Goal: Check status: Check status

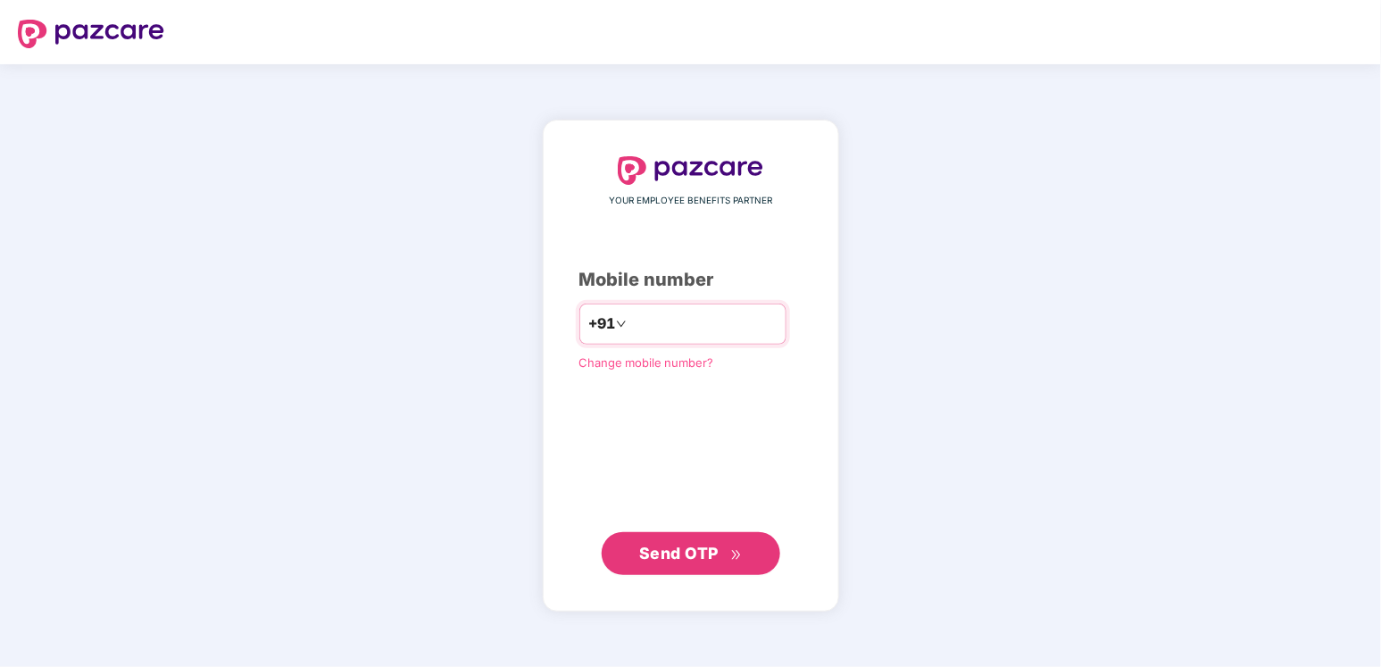
click at [681, 305] on div "+91" at bounding box center [682, 323] width 207 height 41
click at [674, 325] on input "number" at bounding box center [703, 324] width 146 height 29
type input "**********"
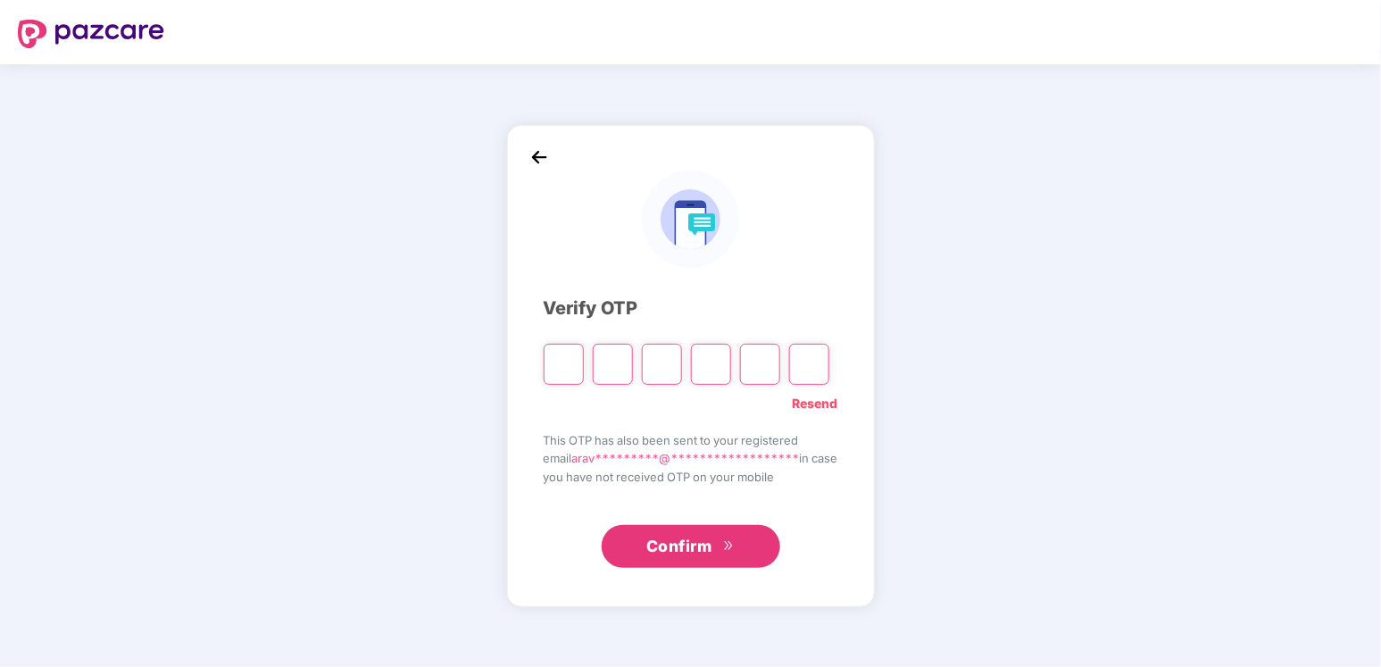
type input "*"
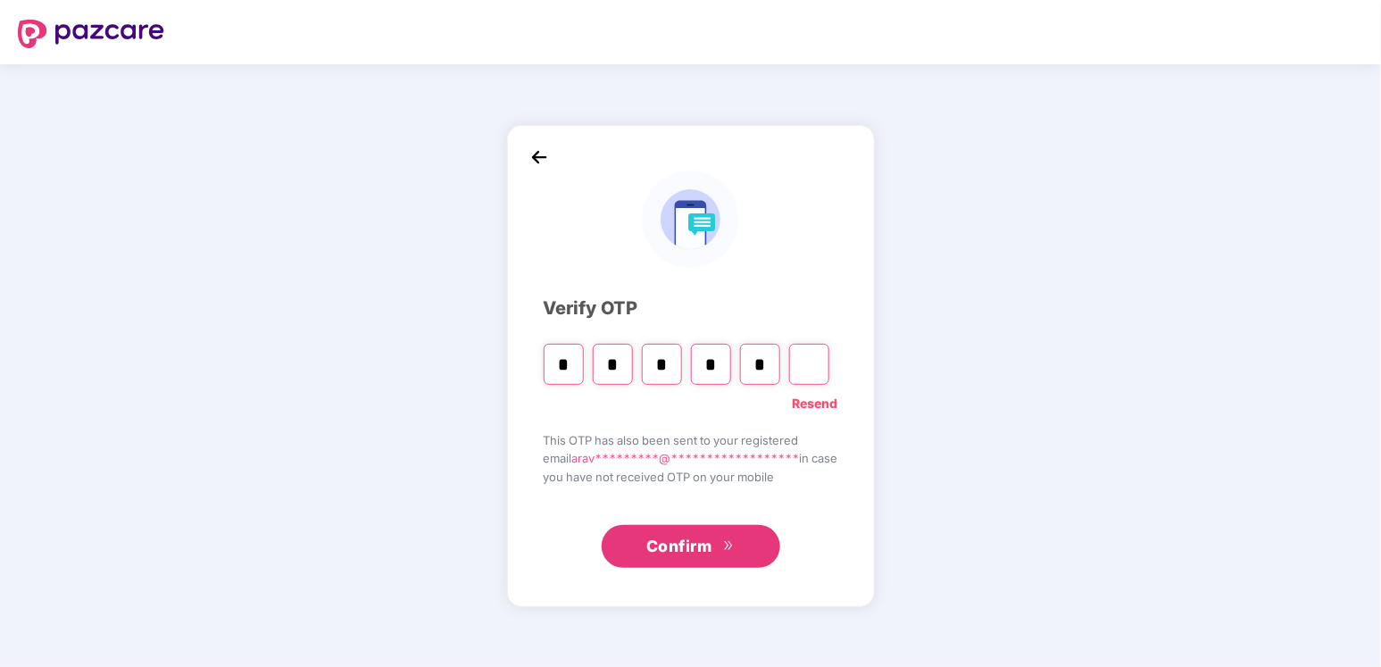
type input "*"
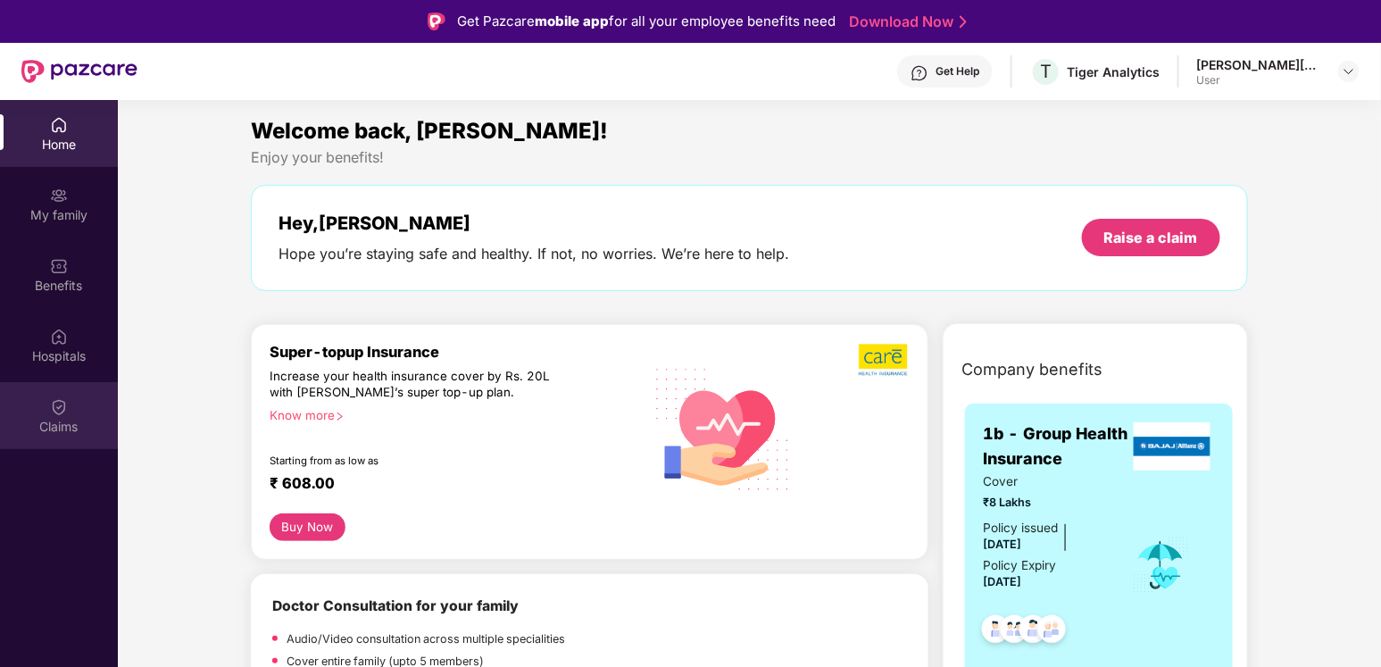
click at [70, 408] on div "Claims" at bounding box center [59, 415] width 118 height 67
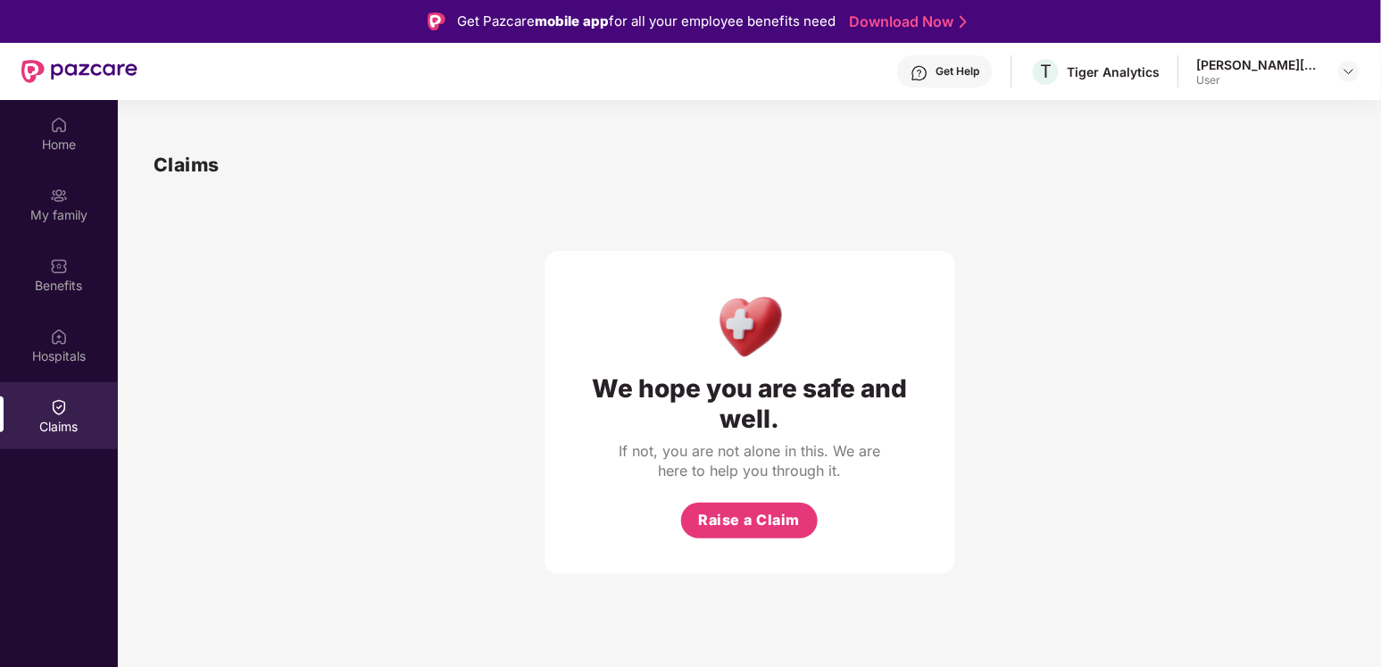
click at [1303, 64] on div "[PERSON_NAME][DATE]" at bounding box center [1259, 64] width 125 height 17
click at [51, 138] on div "Home" at bounding box center [59, 145] width 118 height 18
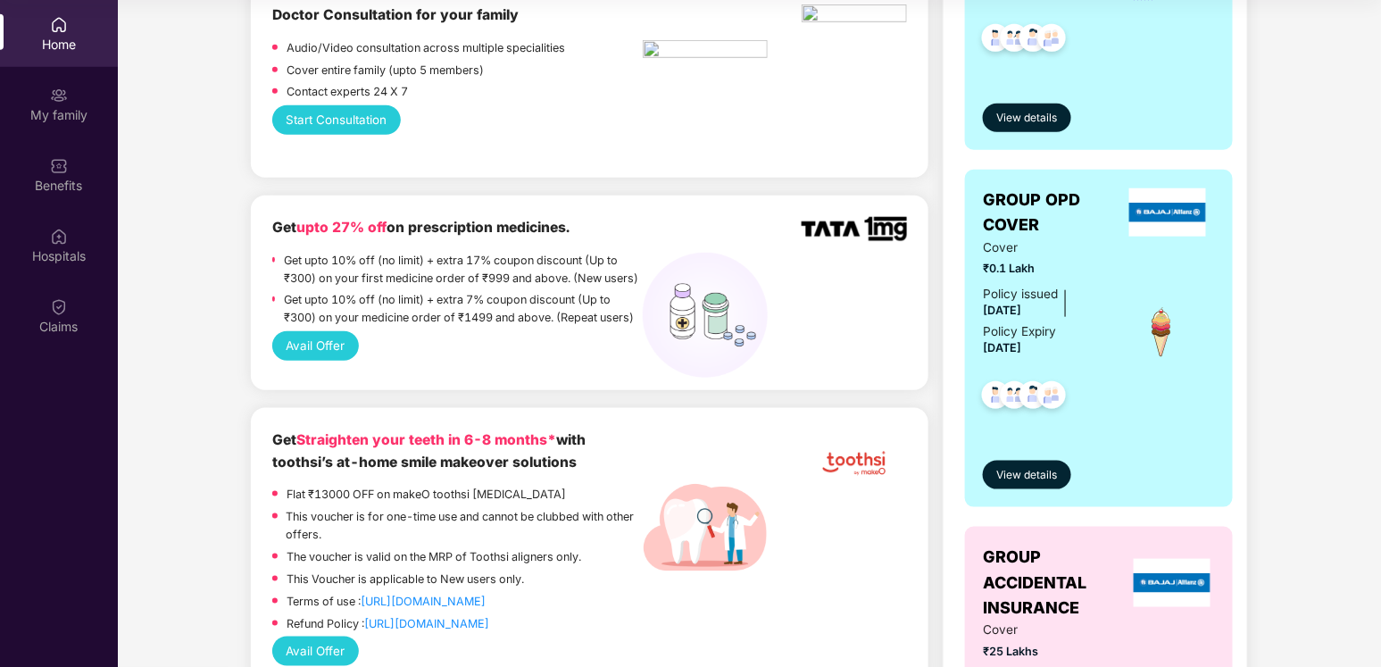
scroll to position [625, 0]
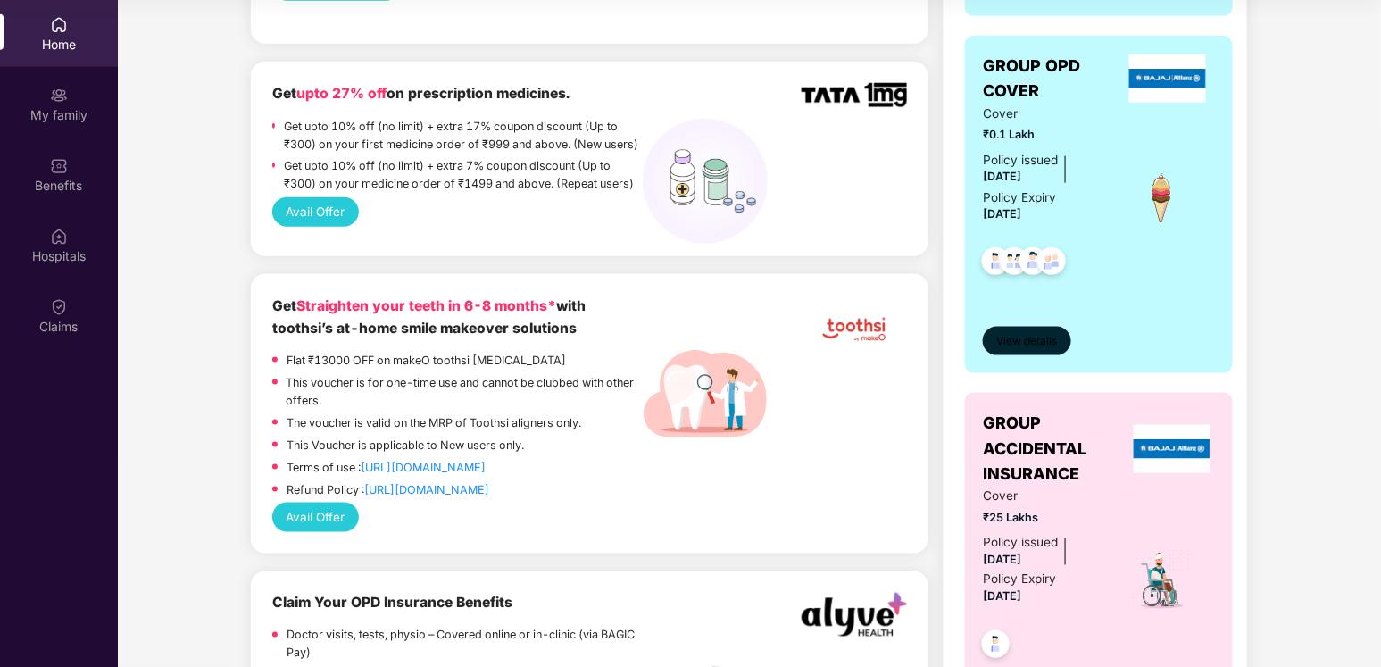
click at [1043, 345] on span "View details" at bounding box center [1027, 341] width 61 height 17
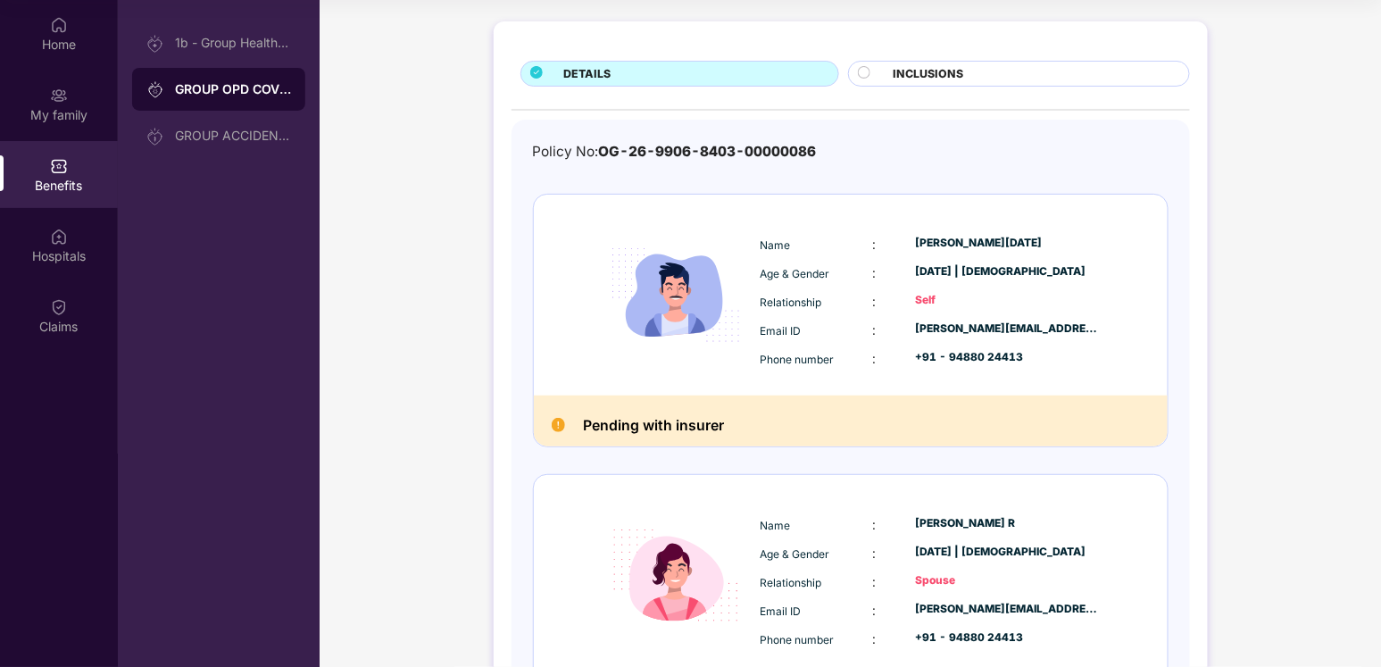
scroll to position [282, 0]
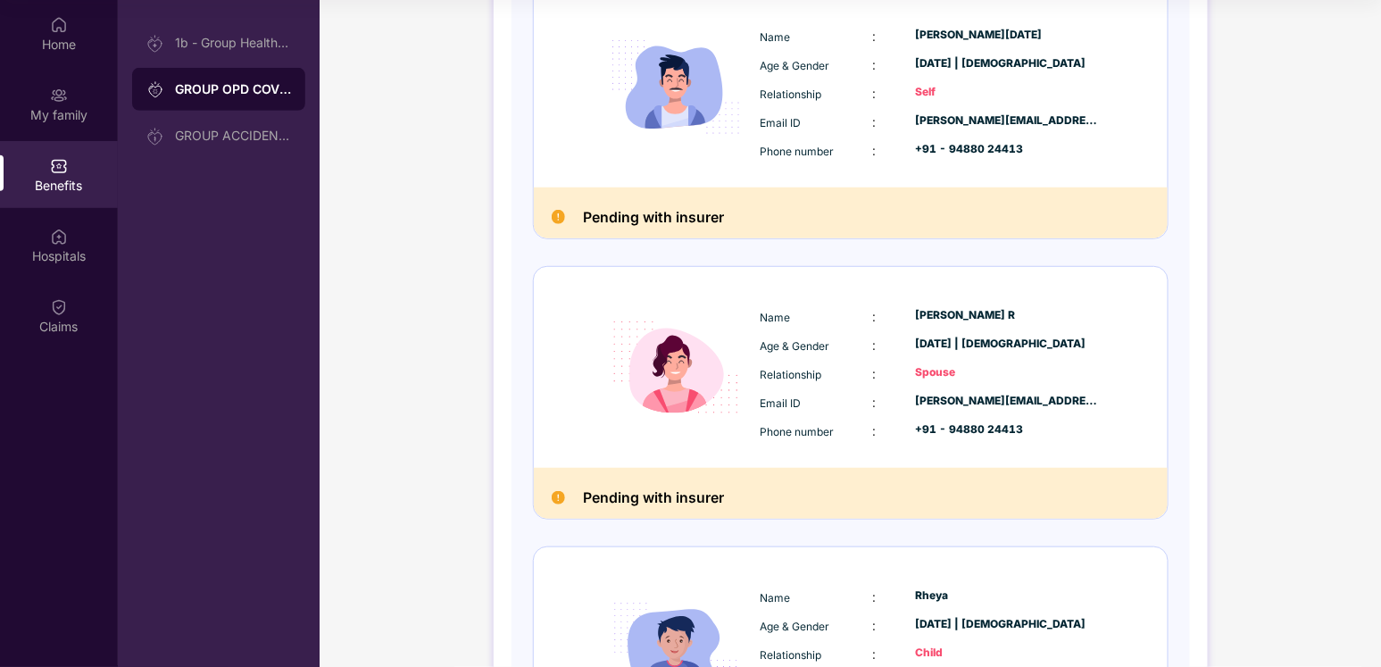
click at [718, 205] on h2 "Pending with insurer" at bounding box center [653, 217] width 141 height 24
click at [248, 120] on div "GROUP ACCIDENTAL INSURANCE" at bounding box center [218, 135] width 173 height 43
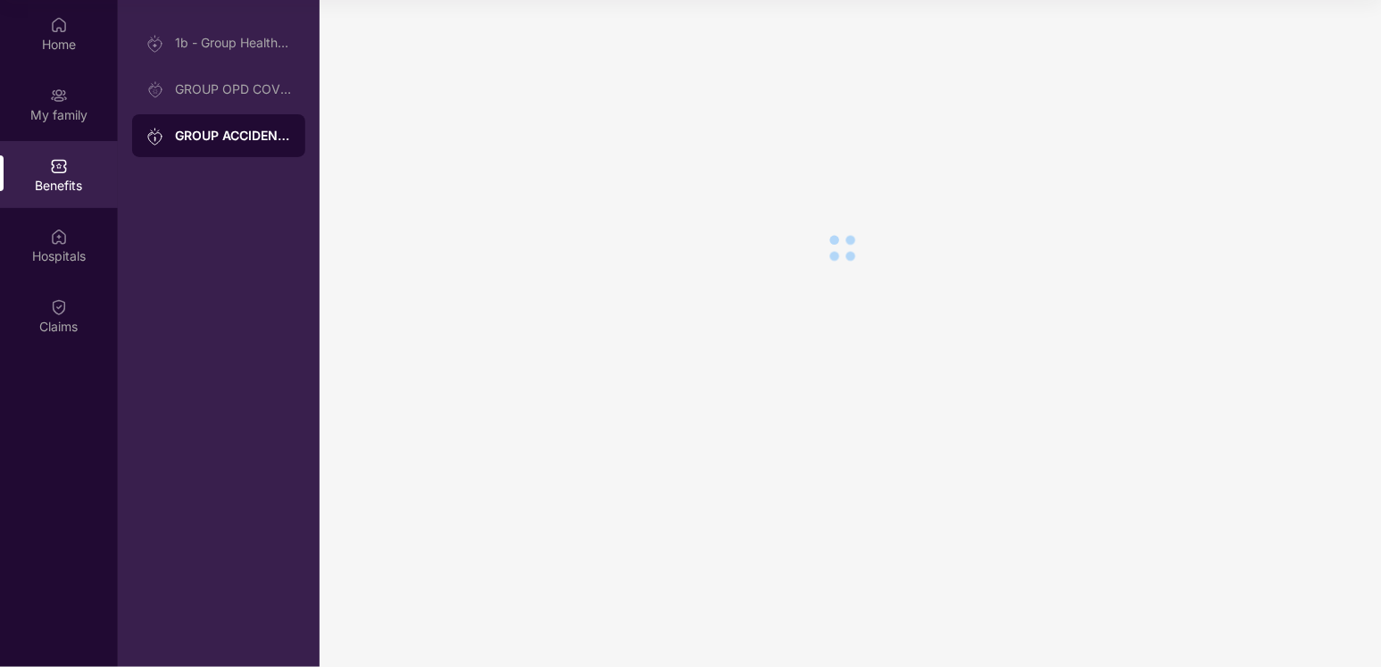
scroll to position [0, 0]
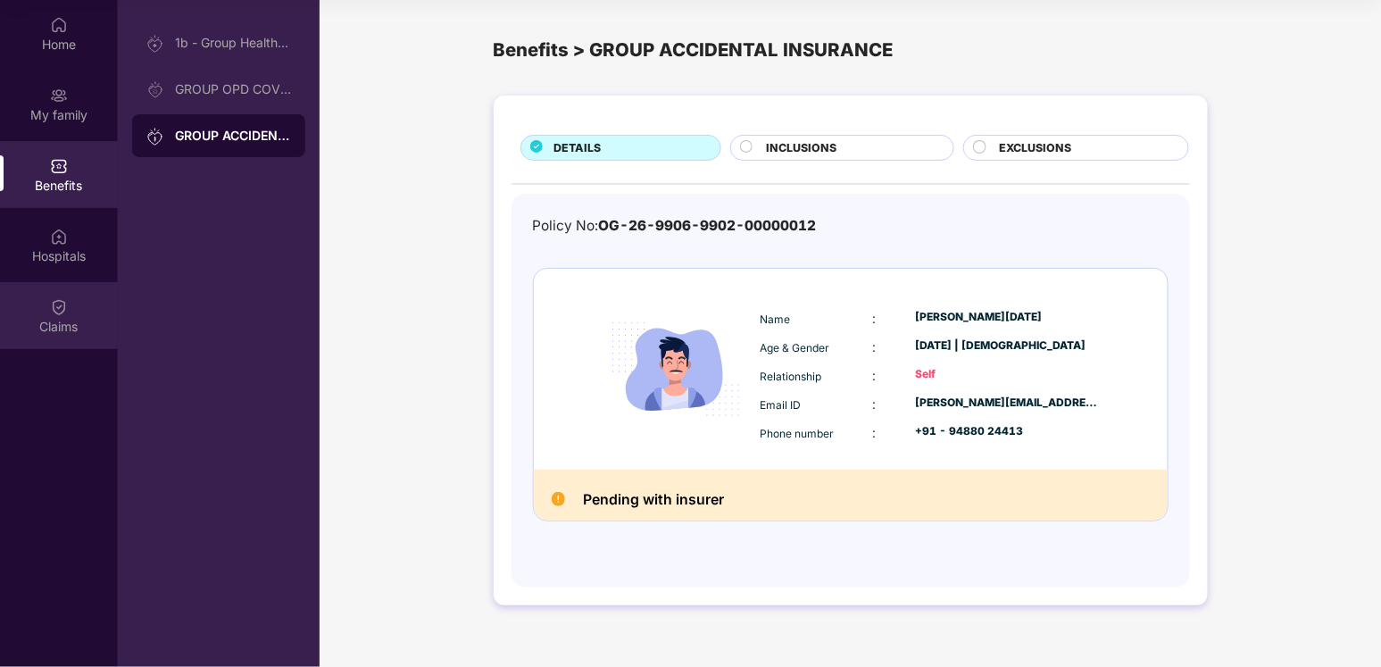
click at [73, 316] on div "Claims" at bounding box center [59, 315] width 118 height 67
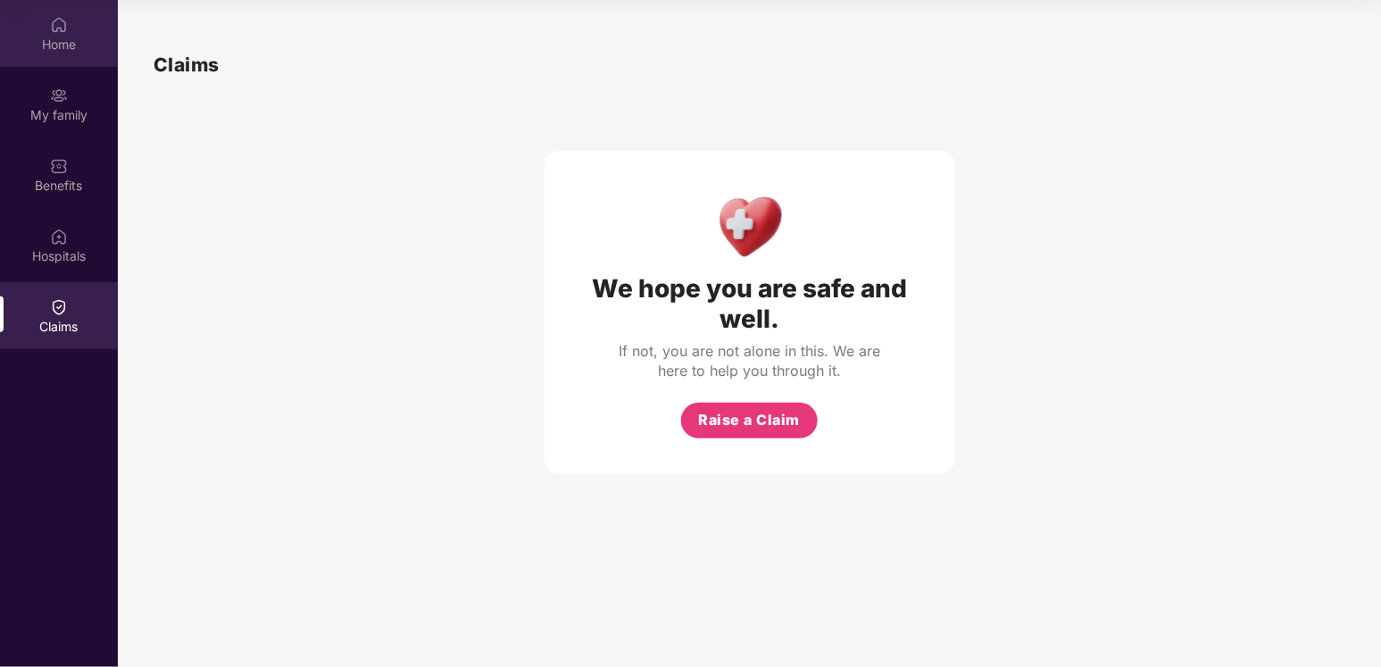
click at [50, 29] on img at bounding box center [59, 25] width 18 height 18
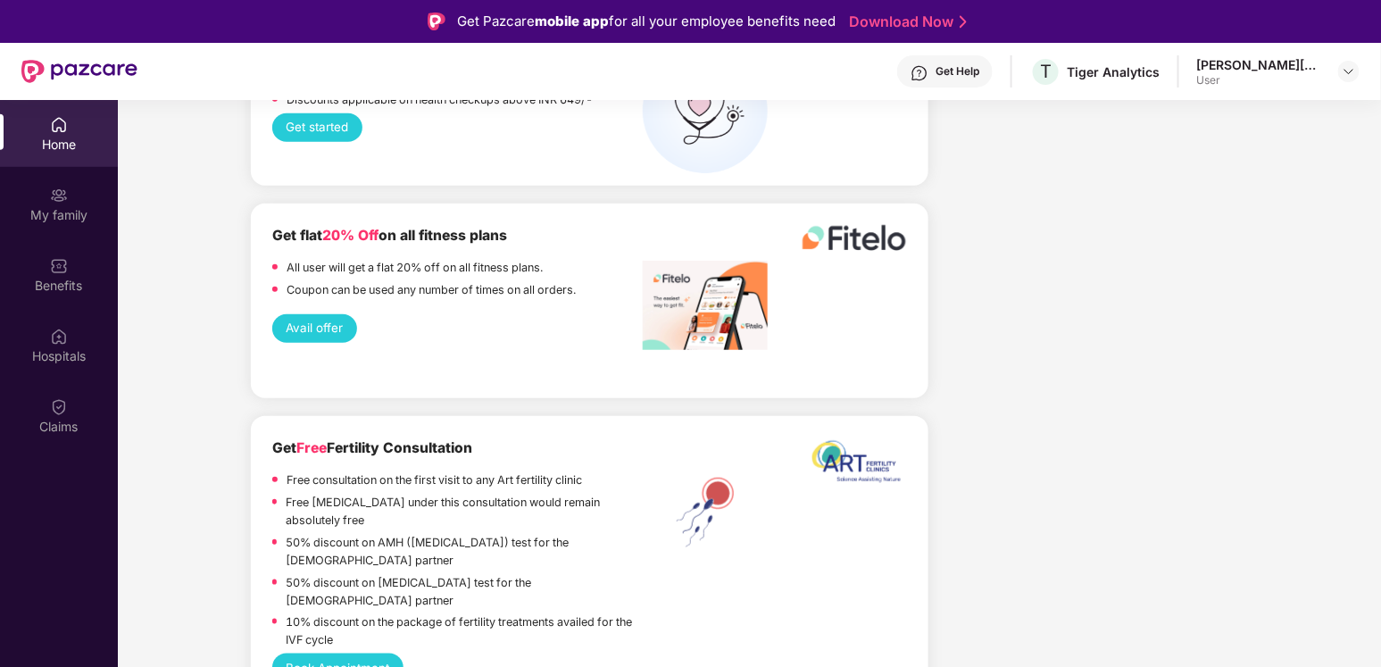
scroll to position [2570, 0]
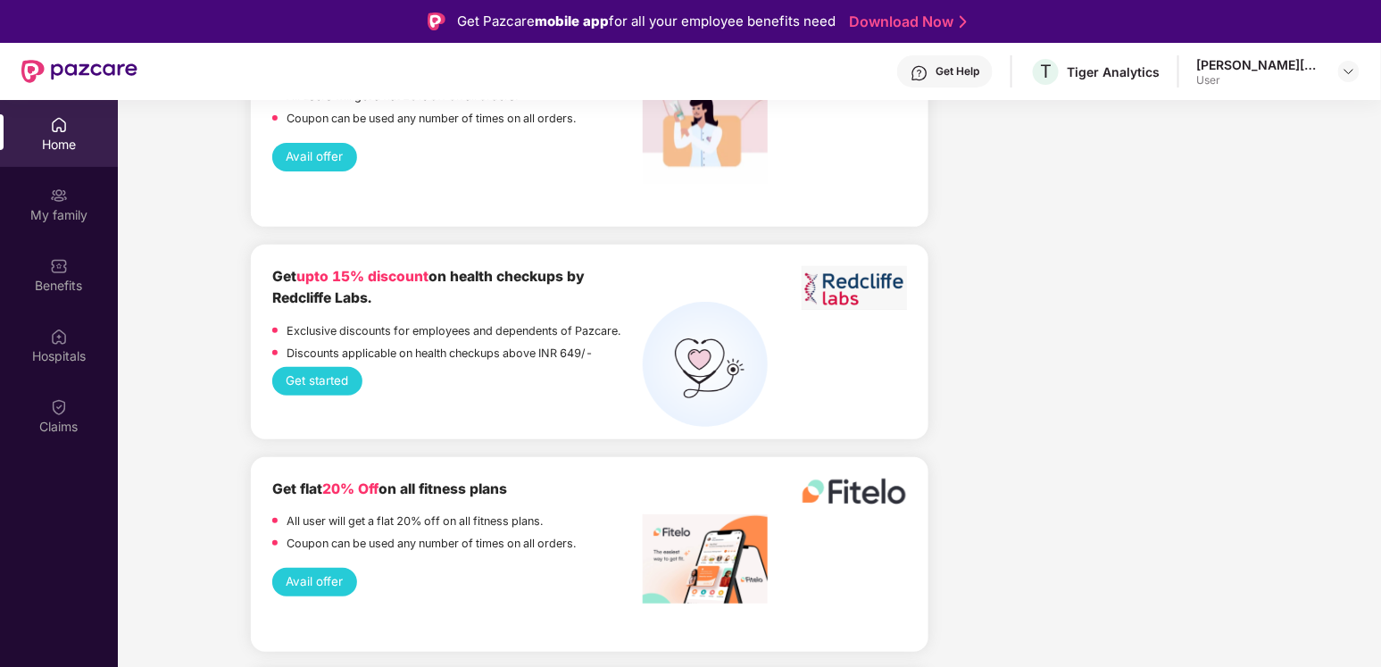
click at [957, 50] on div "Get Help T Tiger Analytics [PERSON_NAME][DATE] User" at bounding box center [748, 71] width 1222 height 57
click at [928, 67] on img at bounding box center [919, 73] width 18 height 18
click at [1279, 75] on div "User" at bounding box center [1259, 80] width 125 height 14
click at [1303, 77] on div "User" at bounding box center [1259, 80] width 125 height 14
click at [1338, 71] on div at bounding box center [1348, 71] width 21 height 21
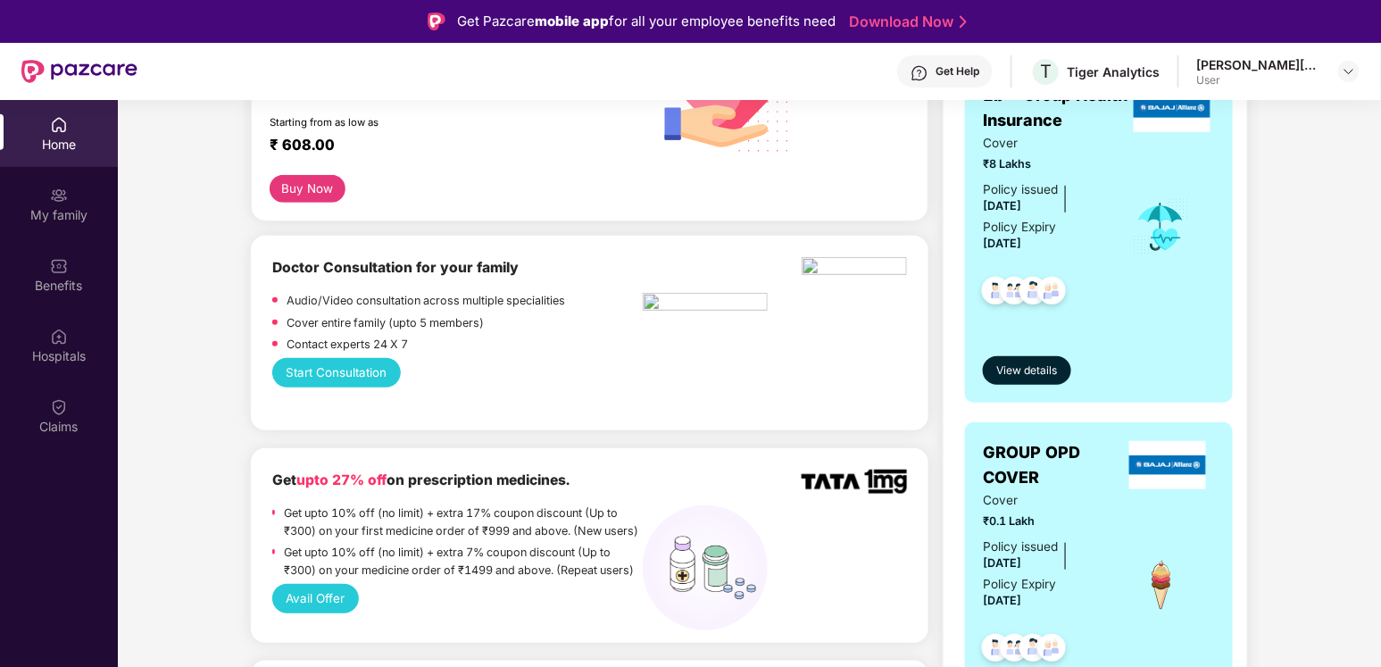
scroll to position [0, 0]
